Goal: Information Seeking & Learning: Learn about a topic

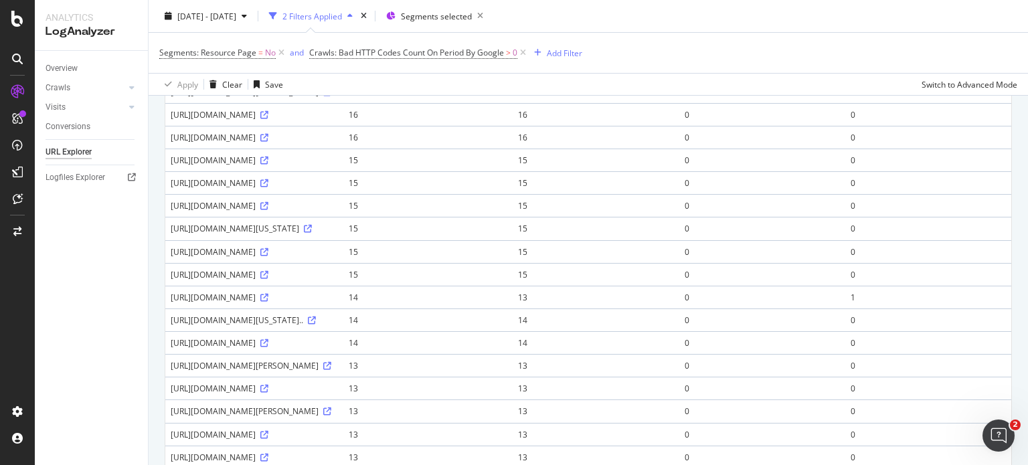
scroll to position [669, 0]
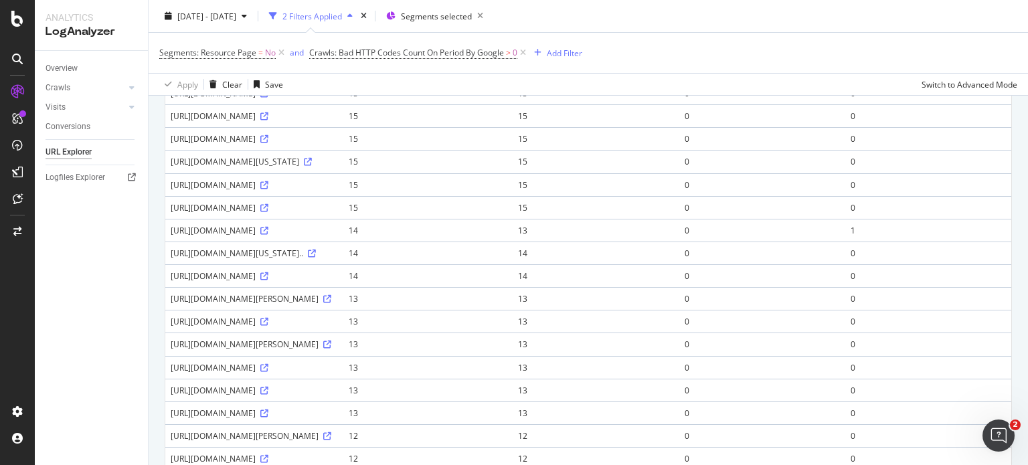
click at [103, 218] on div "Overview Crawls Daily Distribution Segments Distribution HTTP Codes Resources V…" at bounding box center [91, 258] width 113 height 414
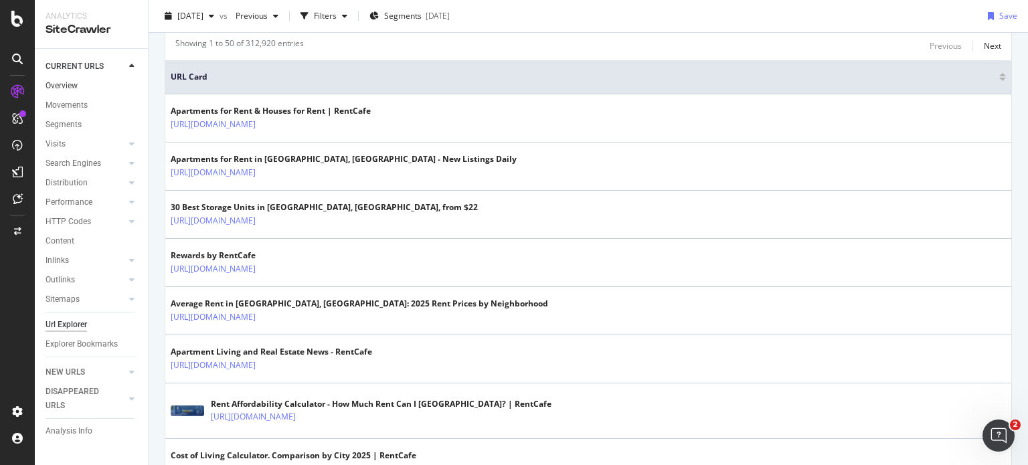
scroll to position [268, 0]
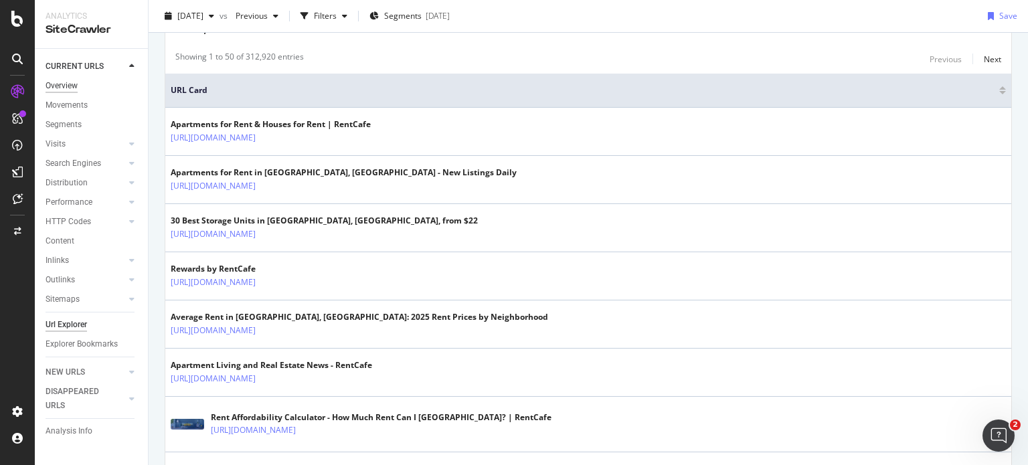
click at [64, 85] on div "Overview" at bounding box center [62, 86] width 32 height 14
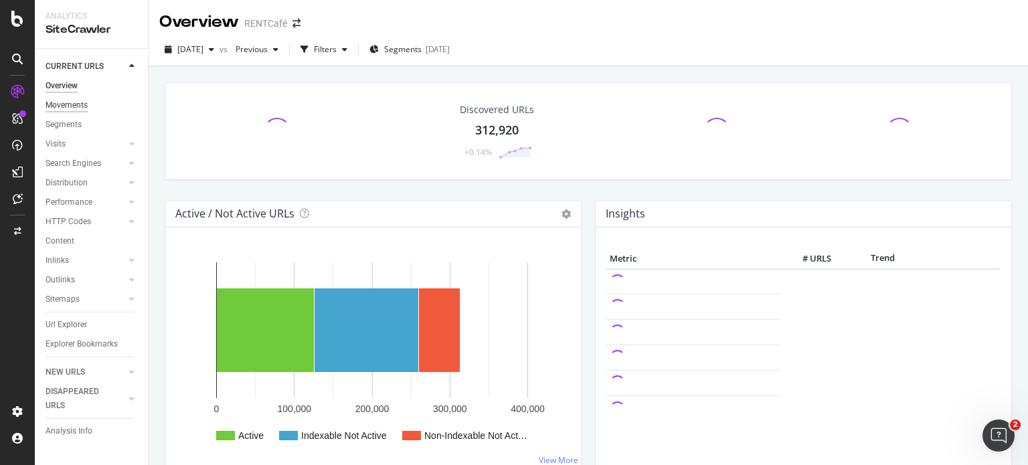
click at [68, 109] on div "Movements" at bounding box center [67, 105] width 42 height 14
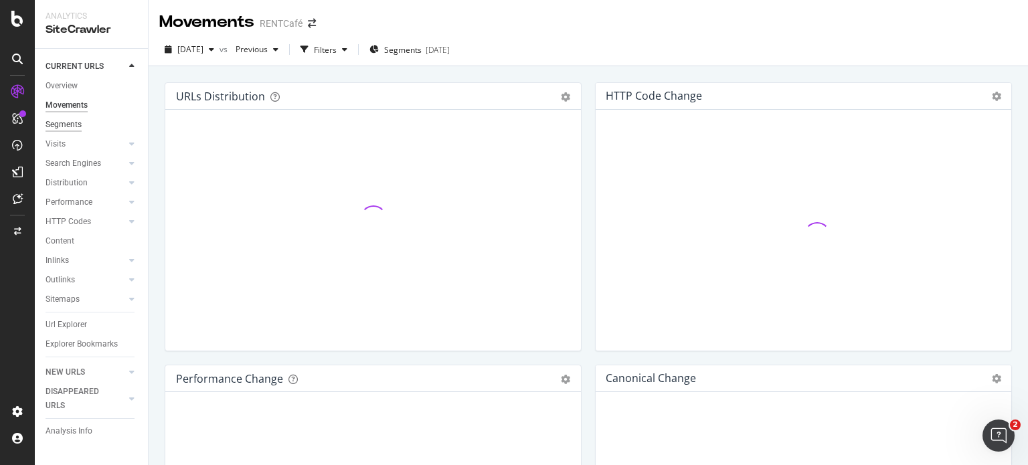
click at [68, 128] on div "Segments" at bounding box center [64, 125] width 36 height 14
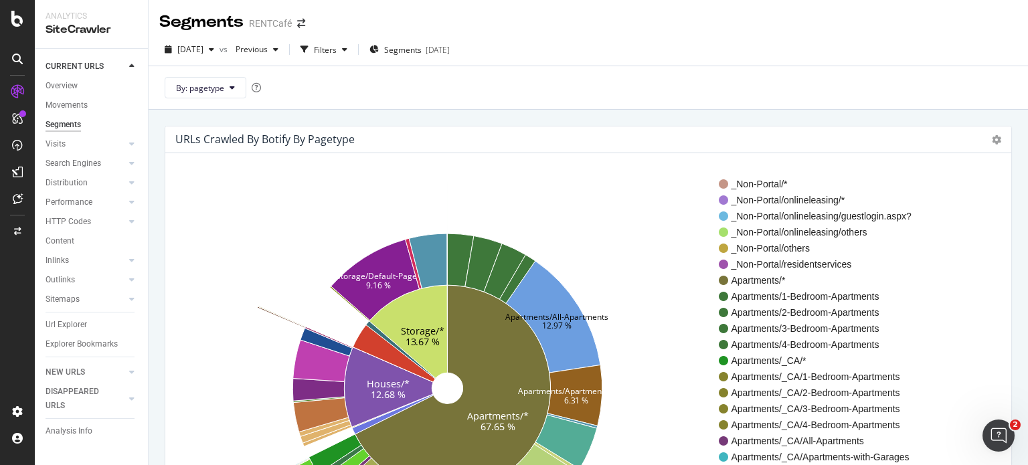
click at [348, 95] on div "By: pagetype" at bounding box center [588, 88] width 879 height 44
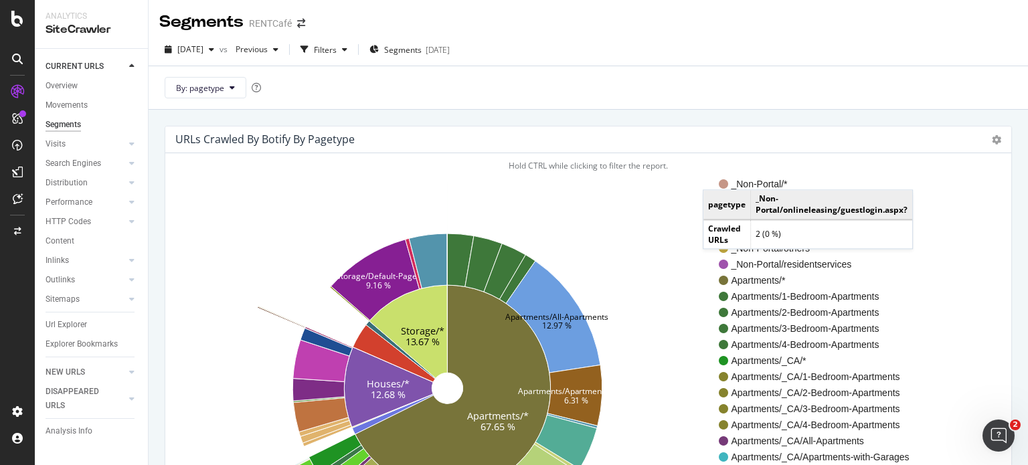
click at [613, 18] on div "Segments RENTCafé" at bounding box center [588, 16] width 879 height 33
click at [556, 60] on div "2025 Aug. 20th vs Previous Filters Segments 2025-05-28" at bounding box center [588, 52] width 879 height 27
click at [559, 56] on div "2025 Aug. 20th vs Previous Filters Segments 2025-05-28" at bounding box center [588, 52] width 879 height 27
click at [558, 56] on div "2025 Aug. 20th vs Previous Filters Segments 2025-05-28" at bounding box center [588, 52] width 879 height 27
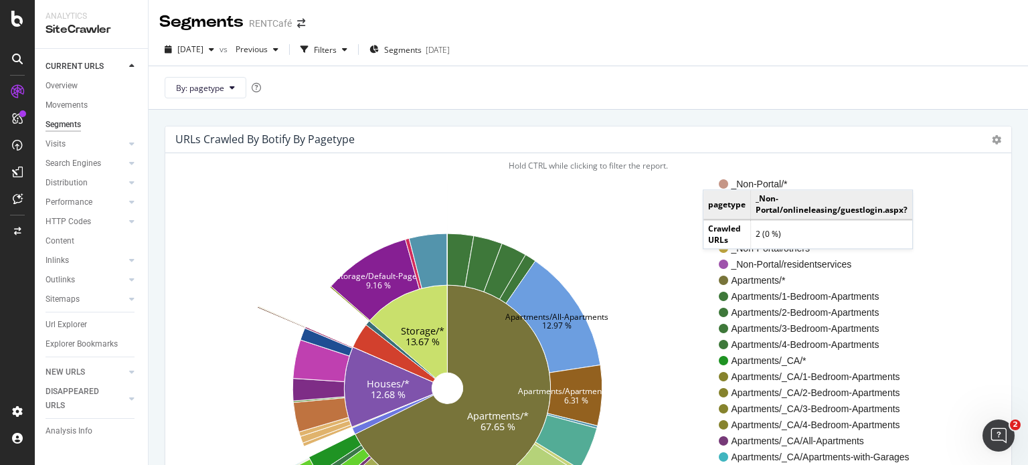
click at [563, 48] on div "2025 Aug. 20th vs Previous Filters Segments 2025-05-28" at bounding box center [588, 52] width 879 height 27
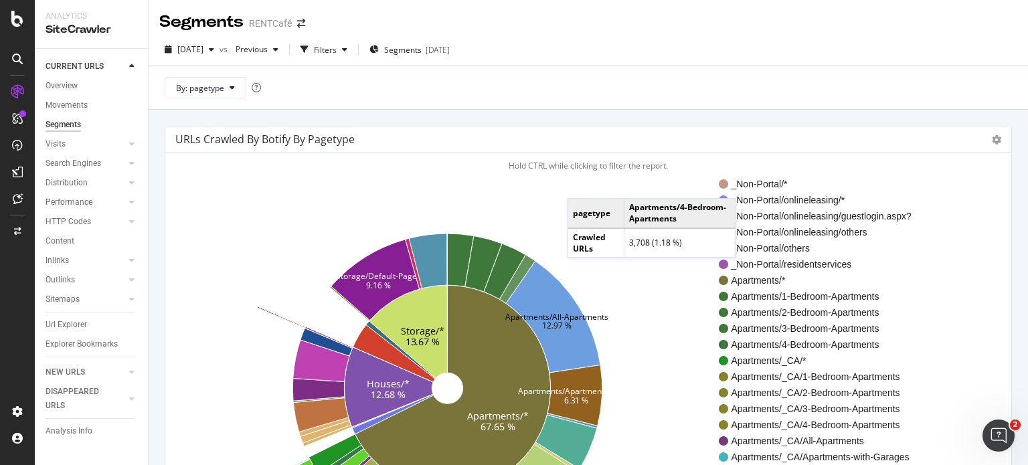
click at [539, 98] on div "By: pagetype" at bounding box center [588, 88] width 879 height 44
click at [531, 118] on div "Segments RENTCafé 2025 Aug. 20th vs Previous Filters Segments 2025-05-28 By: pa…" at bounding box center [588, 232] width 879 height 465
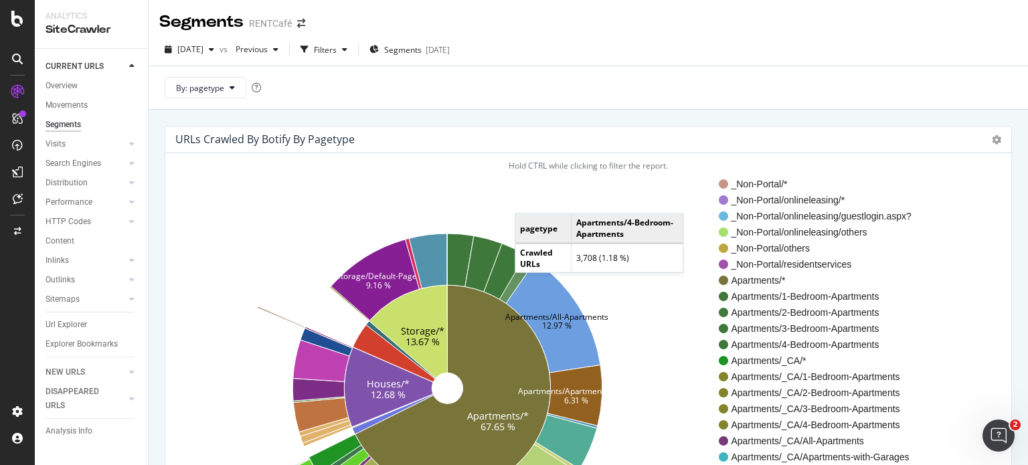
click at [574, 64] on div "2025 Aug. 20th vs Previous Filters Segments 2025-05-28" at bounding box center [588, 52] width 879 height 27
click at [482, 78] on div "By: pagetype" at bounding box center [588, 88] width 879 height 44
click at [495, 95] on div "By: pagetype" at bounding box center [588, 88] width 879 height 44
click at [686, 66] on div "By: pagetype" at bounding box center [588, 88] width 879 height 44
click at [693, 56] on div "2025 Aug. 20th vs Previous Filters Segments 2025-05-28" at bounding box center [588, 52] width 879 height 27
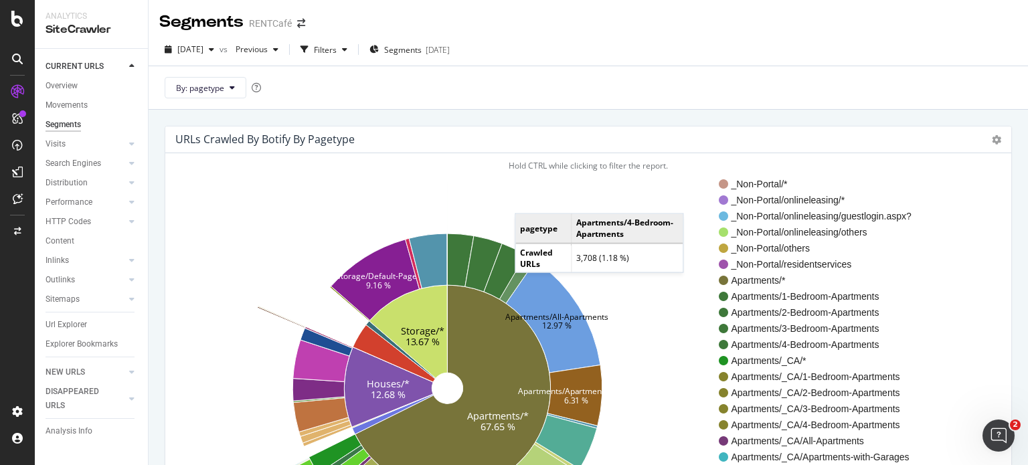
click at [713, 50] on div "2025 Aug. 20th vs Previous Filters Segments 2025-05-28" at bounding box center [588, 52] width 879 height 27
click at [567, 49] on div "2025 Aug. 20th vs Previous Filters Segments 2025-05-28" at bounding box center [588, 52] width 879 height 27
